Goal: Task Accomplishment & Management: Manage account settings

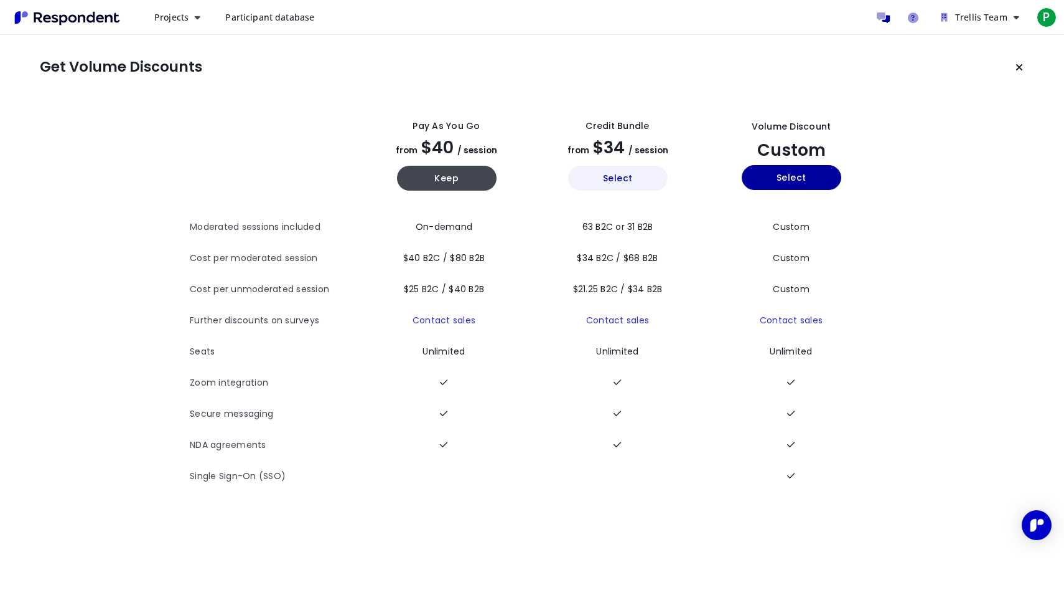
click at [621, 181] on button "Select" at bounding box center [618, 178] width 100 height 25
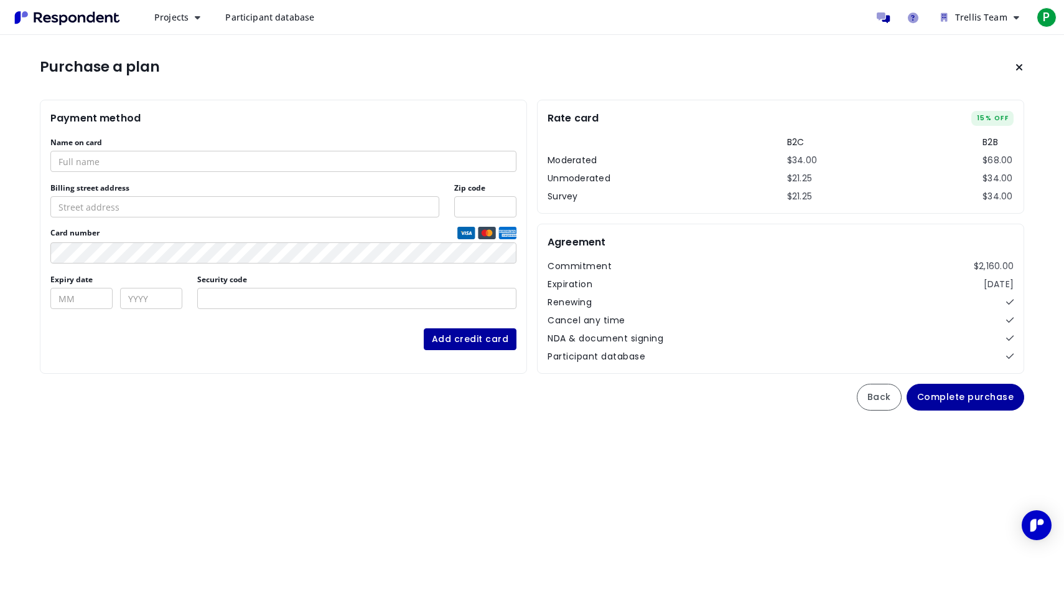
click at [200, 443] on body "Projects Create project Projects dashboard Participant database Trellis Team Av…" at bounding box center [532, 295] width 1064 height 590
click at [1019, 66] on icon "Keep current plan" at bounding box center [1019, 67] width 7 height 10
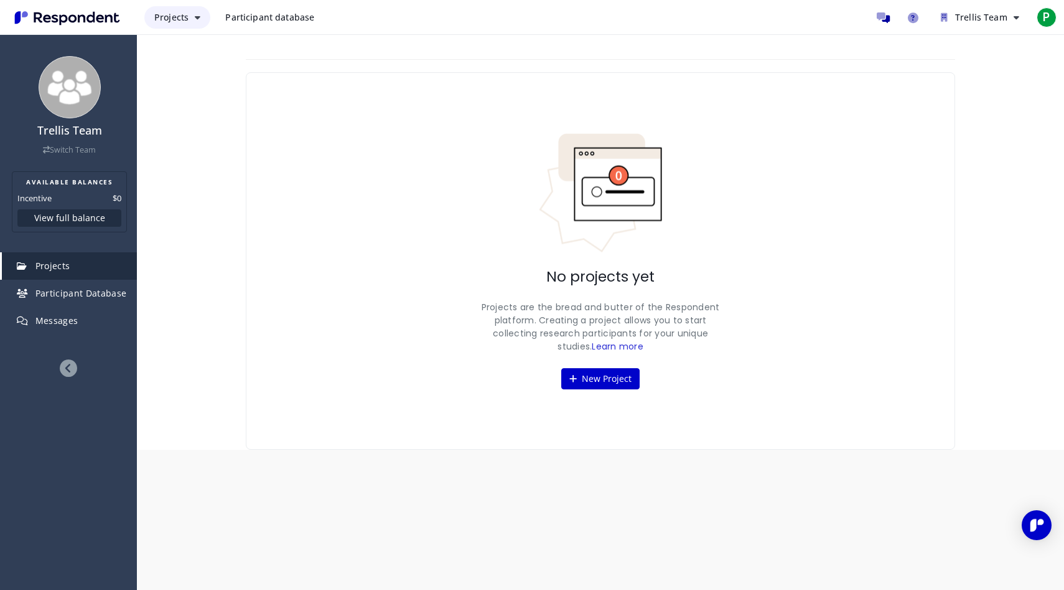
click at [194, 16] on button "Projects" at bounding box center [177, 17] width 66 height 22
click at [413, 6] on md-backdrop at bounding box center [532, 295] width 1064 height 590
click at [1002, 17] on span "Trellis Team" at bounding box center [982, 17] width 52 height 12
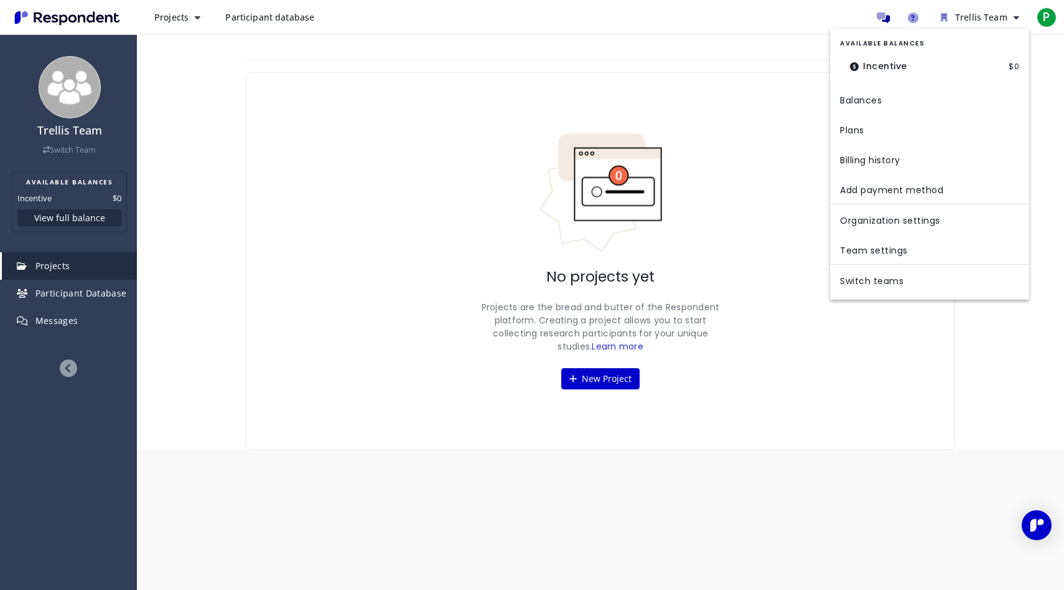
click at [1048, 19] on md-backdrop at bounding box center [532, 295] width 1064 height 590
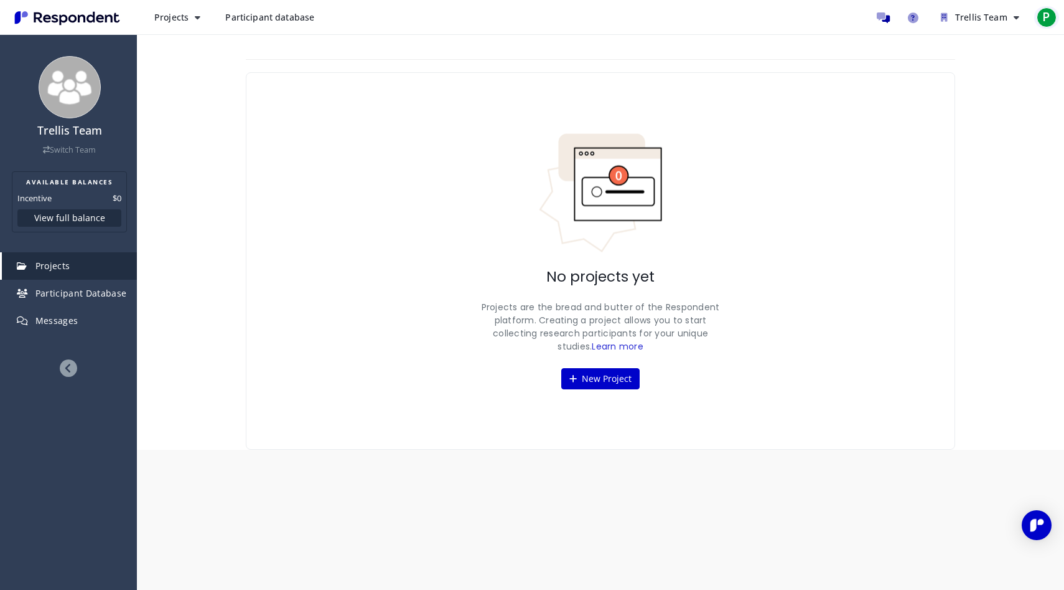
click at [1043, 19] on span "P" at bounding box center [1047, 17] width 20 height 20
click at [835, 25] on md-backdrop at bounding box center [532, 295] width 1064 height 590
click at [971, 16] on span "Trellis Team" at bounding box center [982, 17] width 52 height 12
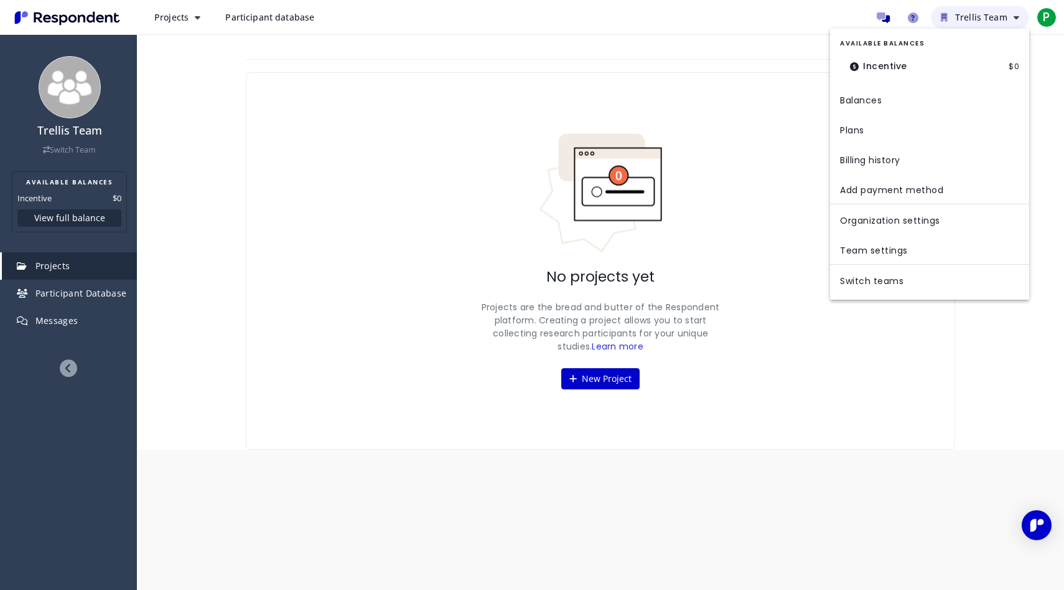
click at [971, 16] on md-backdrop at bounding box center [532, 295] width 1064 height 590
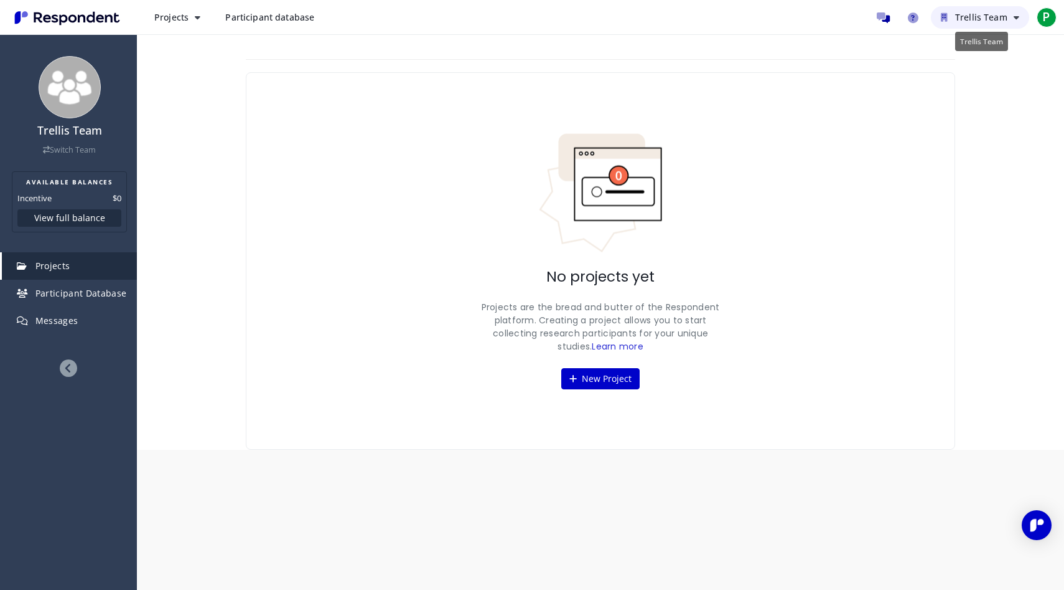
click at [971, 16] on span "Trellis Team" at bounding box center [982, 17] width 52 height 12
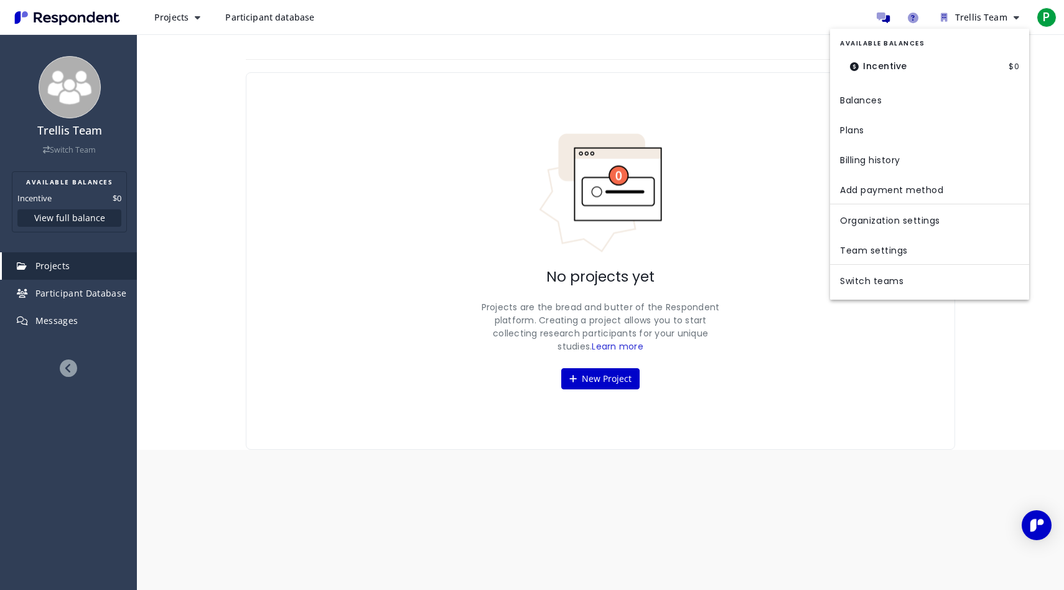
click at [939, 67] on dl "Incentive $0" at bounding box center [929, 67] width 179 height 26
click at [858, 130] on link "Plans" at bounding box center [929, 129] width 199 height 30
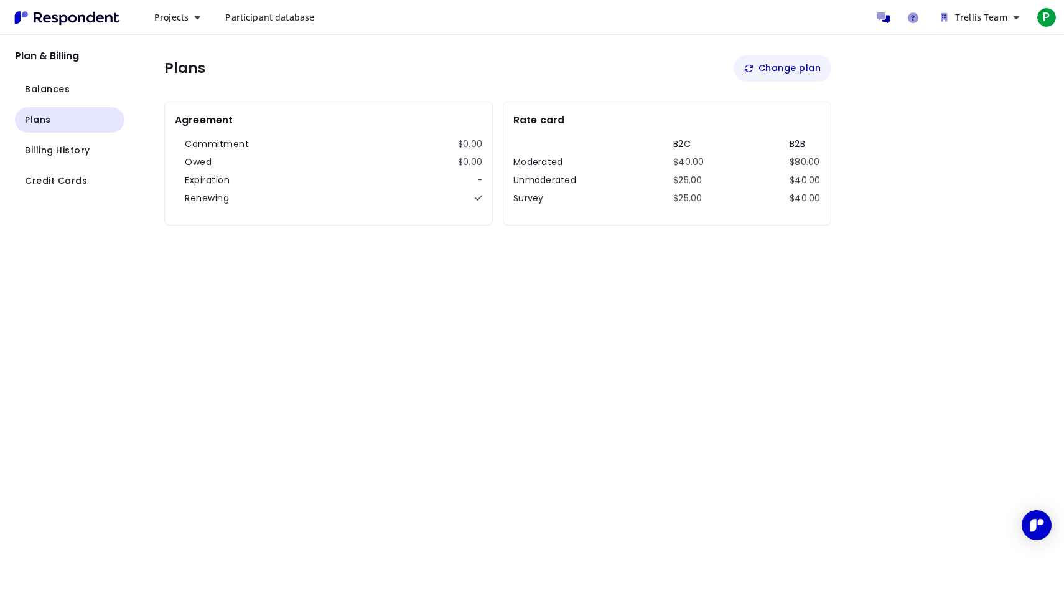
click at [774, 72] on button "Change plan" at bounding box center [783, 68] width 98 height 27
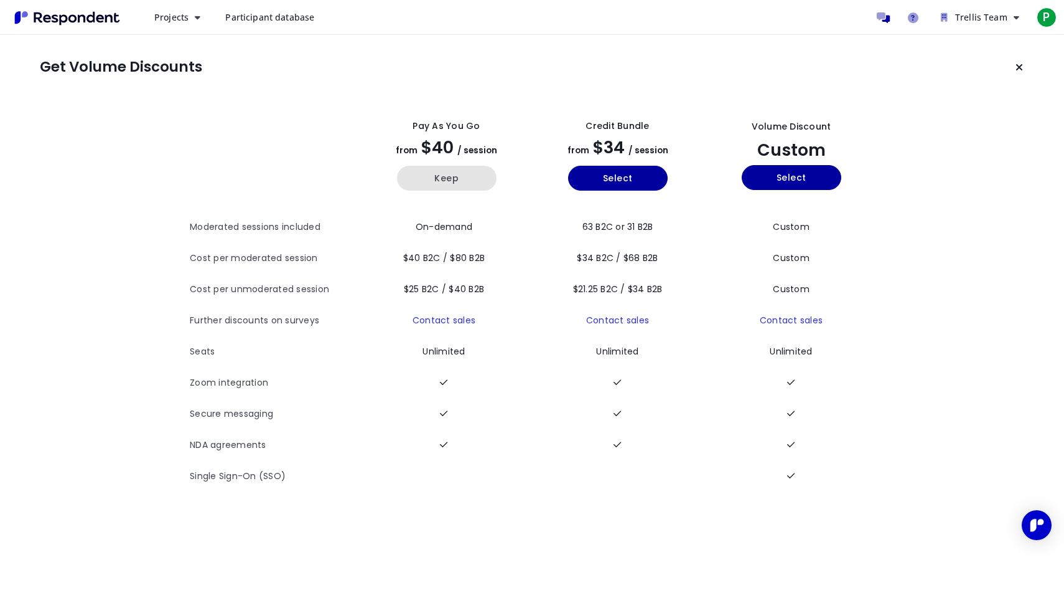
click at [444, 178] on button "Keep" at bounding box center [447, 178] width 100 height 25
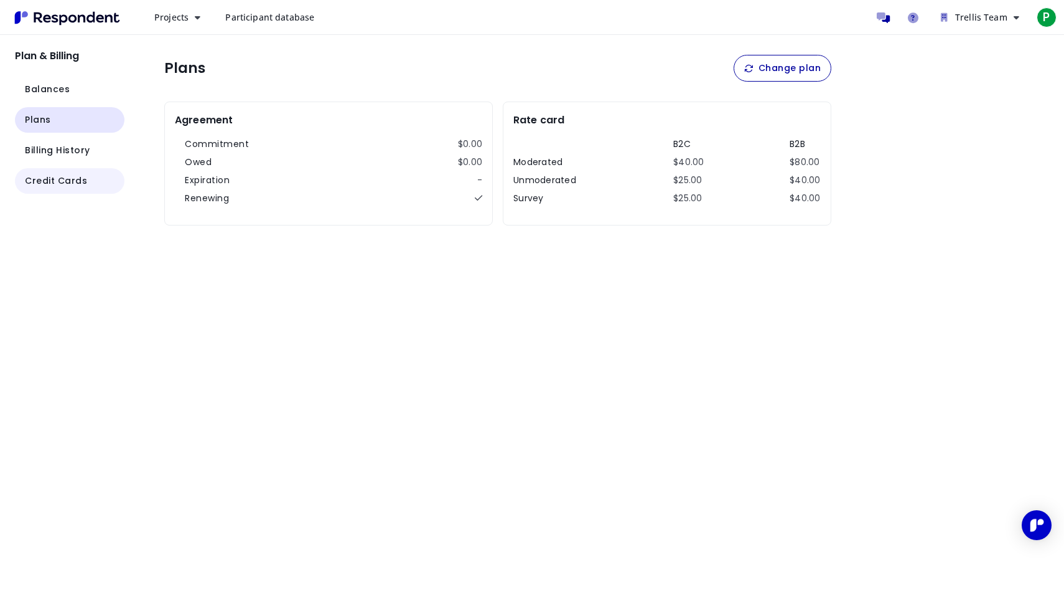
click at [48, 179] on span "Credit Cards" at bounding box center [56, 180] width 62 height 13
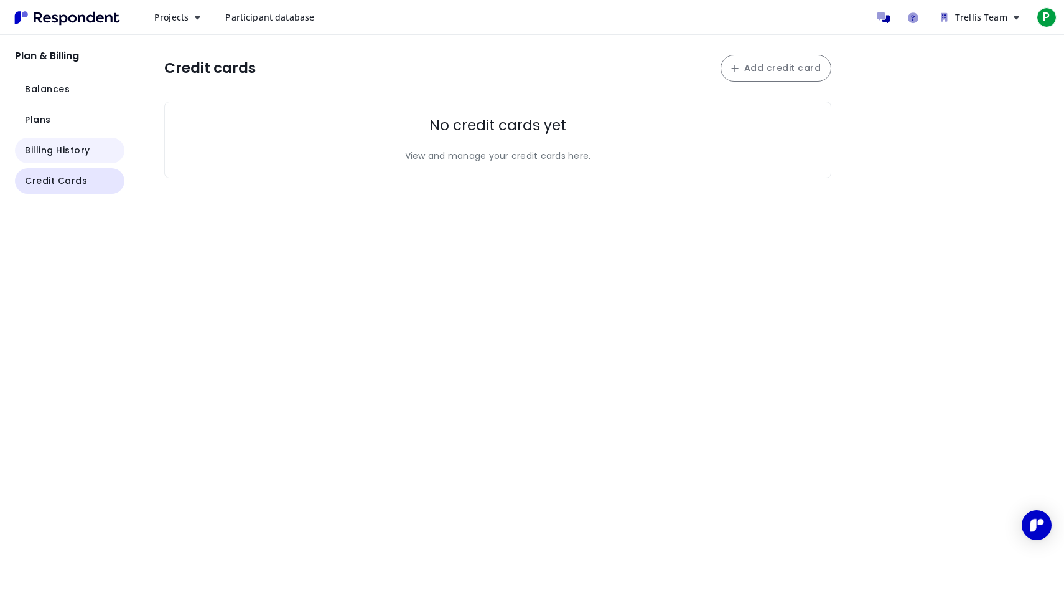
click at [54, 146] on span "Billing History" at bounding box center [57, 150] width 65 height 13
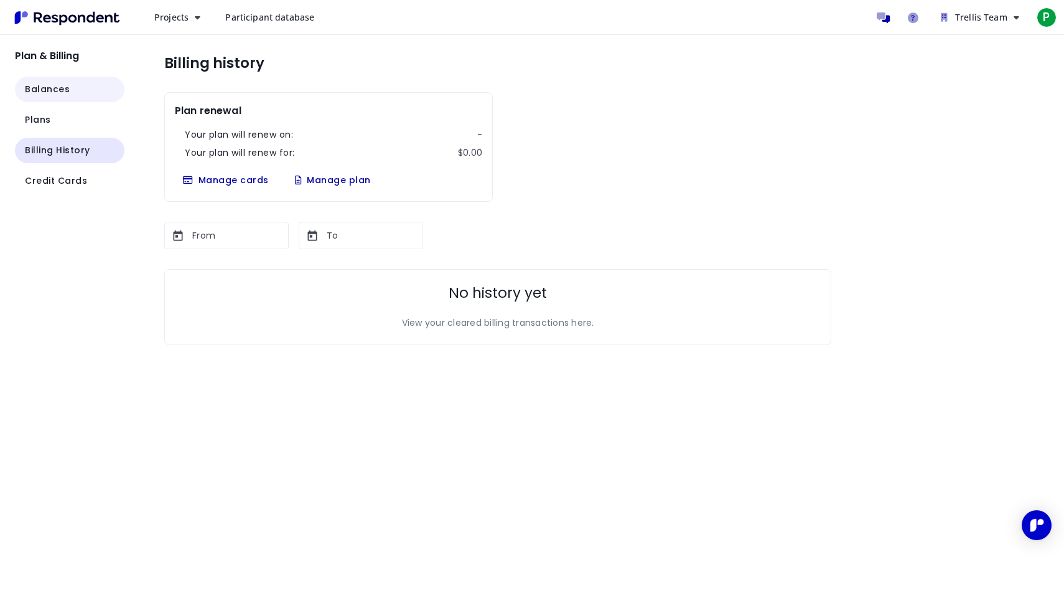
click at [49, 87] on span "Balances" at bounding box center [47, 89] width 45 height 13
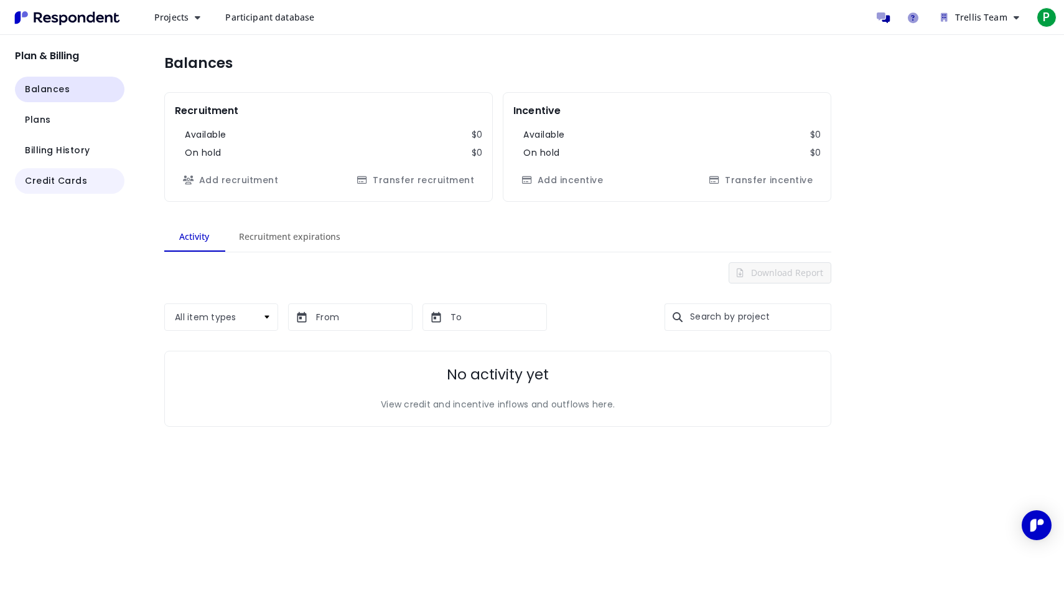
click at [47, 178] on span "Credit Cards" at bounding box center [56, 180] width 62 height 13
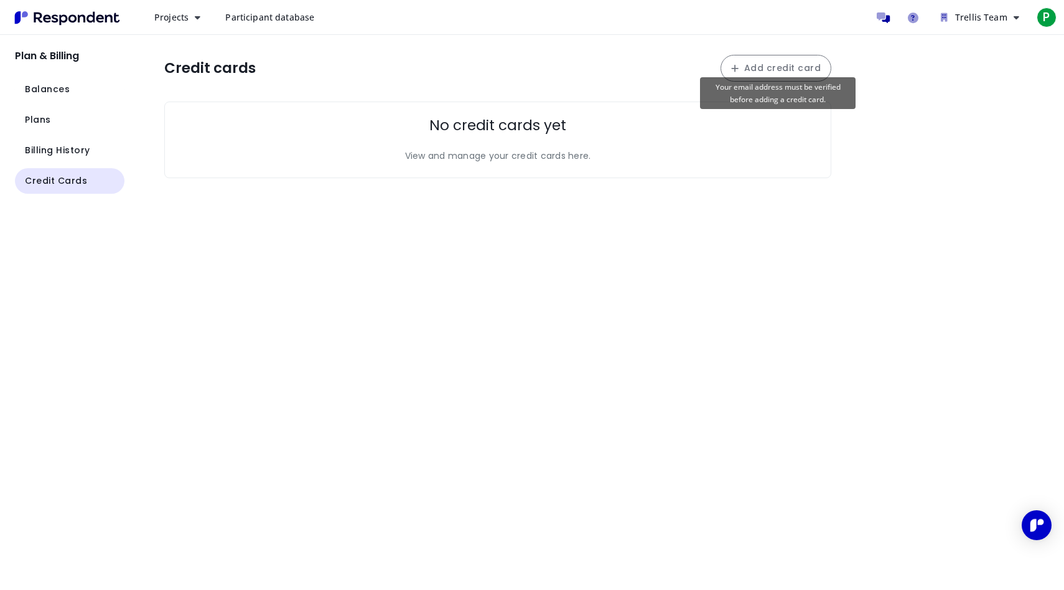
click at [753, 67] on button "Add credit card" at bounding box center [776, 68] width 111 height 27
